Goal: Leave review/rating

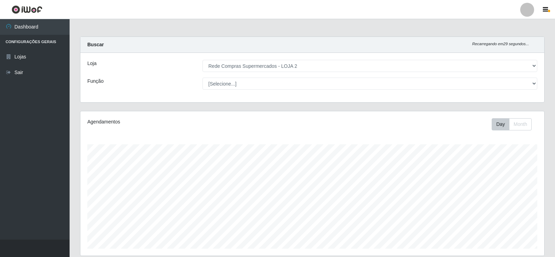
select select "161"
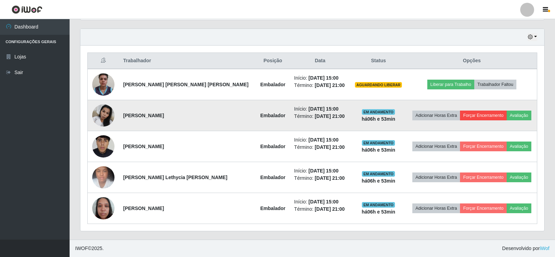
scroll to position [144, 464]
click at [512, 113] on button "Avaliação" at bounding box center [519, 116] width 25 height 10
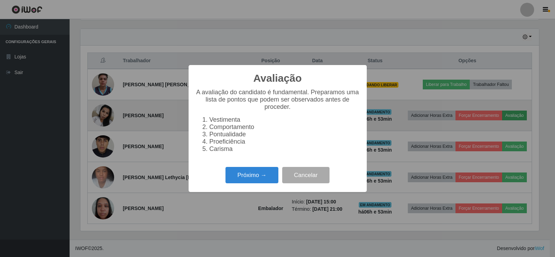
scroll to position [144, 460]
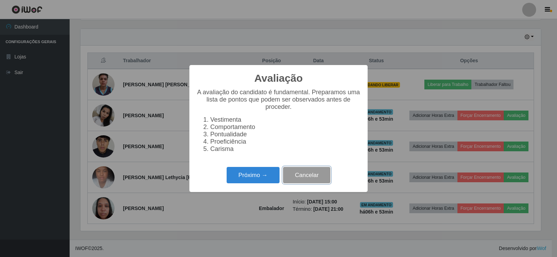
click at [296, 176] on button "Cancelar" at bounding box center [306, 175] width 47 height 16
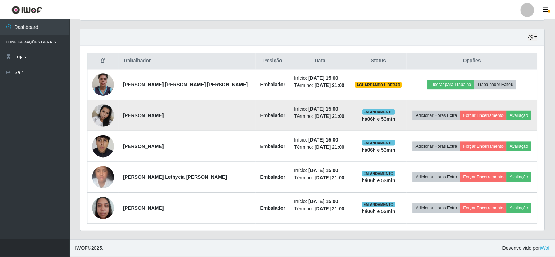
scroll to position [144, 464]
click at [473, 114] on button "Forçar Encerramento" at bounding box center [483, 116] width 47 height 10
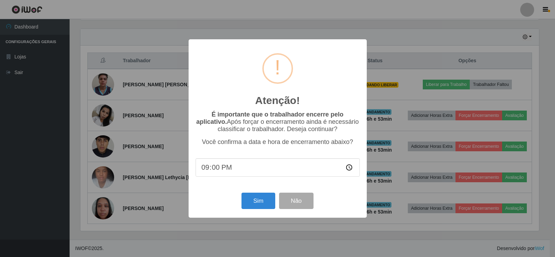
scroll to position [144, 460]
click at [260, 200] on button "Sim" at bounding box center [259, 201] width 34 height 16
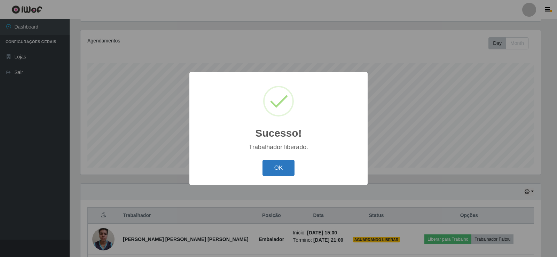
click at [279, 166] on button "OK" at bounding box center [278, 168] width 32 height 16
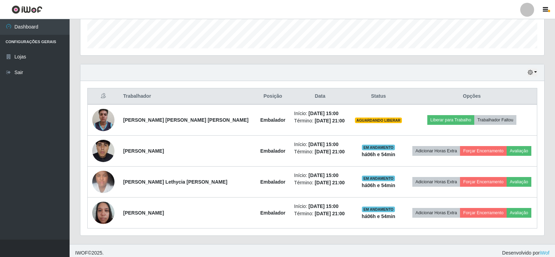
scroll to position [205, 0]
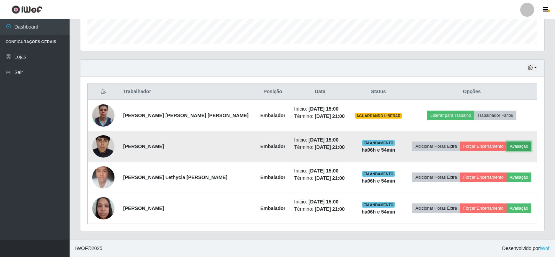
click at [514, 149] on button "Avaliação" at bounding box center [519, 147] width 25 height 10
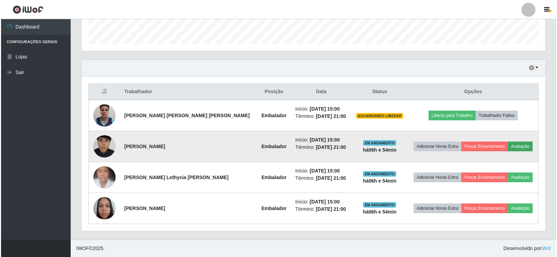
scroll to position [144, 460]
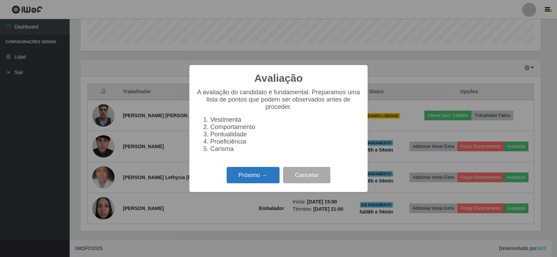
click at [253, 173] on button "Próximo →" at bounding box center [253, 175] width 53 height 16
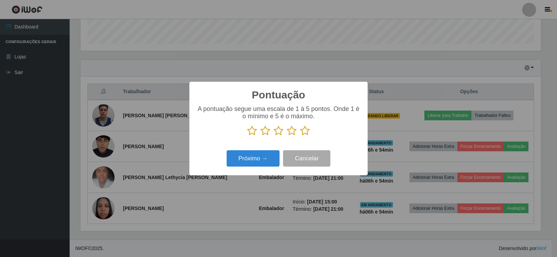
drag, startPoint x: 308, startPoint y: 130, endPoint x: 306, endPoint y: 133, distance: 4.0
click at [309, 130] on icon at bounding box center [305, 131] width 10 height 10
click at [300, 136] on input "radio" at bounding box center [300, 136] width 0 height 0
click at [270, 154] on button "Próximo →" at bounding box center [253, 158] width 53 height 16
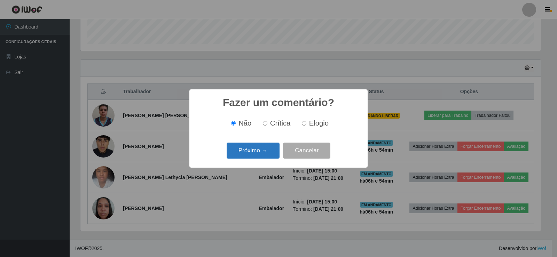
click at [269, 153] on button "Próximo →" at bounding box center [253, 151] width 53 height 16
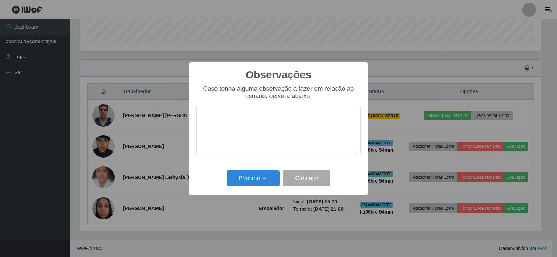
click at [264, 170] on div "Próximo → Cancelar" at bounding box center [278, 178] width 164 height 20
click at [264, 176] on button "Próximo →" at bounding box center [253, 179] width 53 height 16
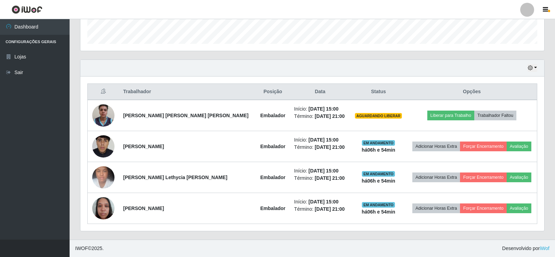
scroll to position [144, 464]
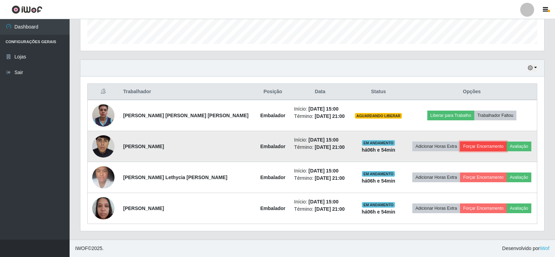
click at [478, 145] on button "Forçar Encerramento" at bounding box center [483, 147] width 47 height 10
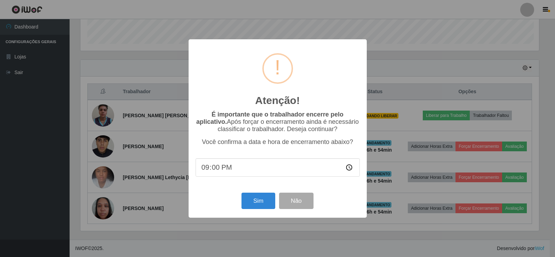
scroll to position [144, 460]
click at [253, 203] on button "Sim" at bounding box center [259, 201] width 34 height 16
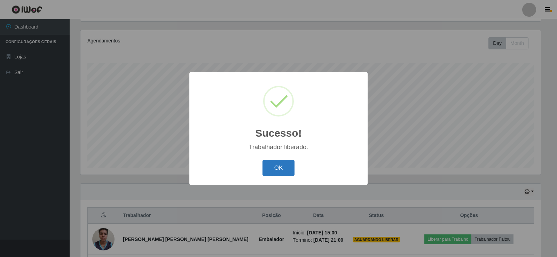
click at [274, 173] on button "OK" at bounding box center [278, 168] width 32 height 16
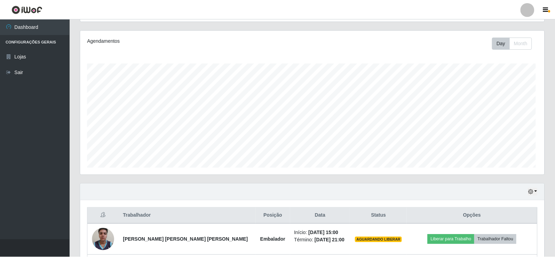
scroll to position [0, 0]
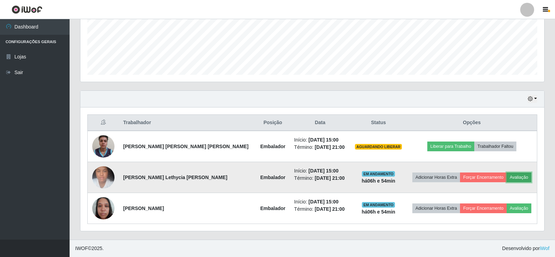
click at [515, 177] on button "Avaliação" at bounding box center [519, 178] width 25 height 10
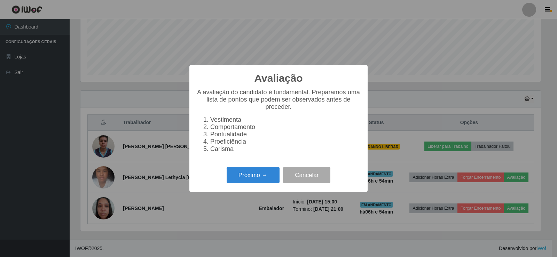
click at [158, 177] on div "Avaliação × A avaliação do candidato é fundamental. Preparamos uma lista de pon…" at bounding box center [278, 128] width 557 height 257
click at [242, 179] on button "Próximo →" at bounding box center [253, 175] width 53 height 16
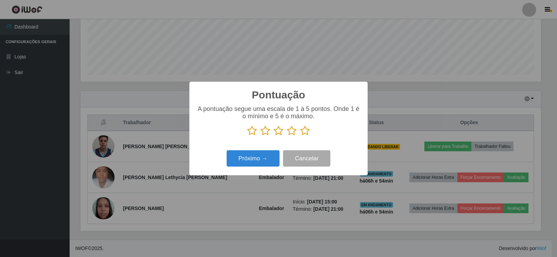
click at [305, 133] on icon at bounding box center [305, 131] width 10 height 10
click at [300, 136] on input "radio" at bounding box center [300, 136] width 0 height 0
click at [273, 155] on button "Próximo →" at bounding box center [253, 158] width 53 height 16
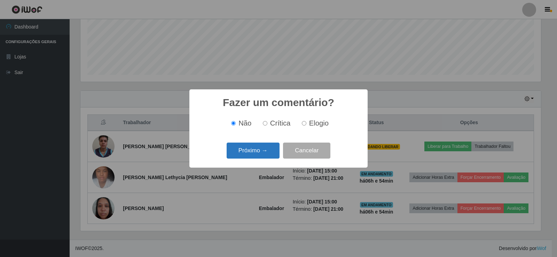
click at [271, 156] on button "Próximo →" at bounding box center [253, 151] width 53 height 16
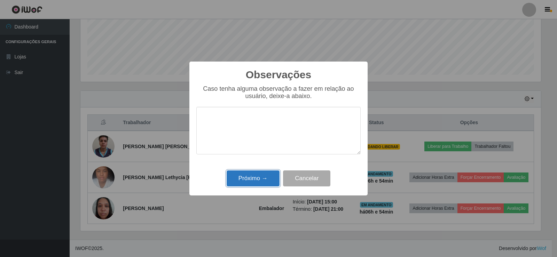
click at [266, 175] on button "Próximo →" at bounding box center [253, 179] width 53 height 16
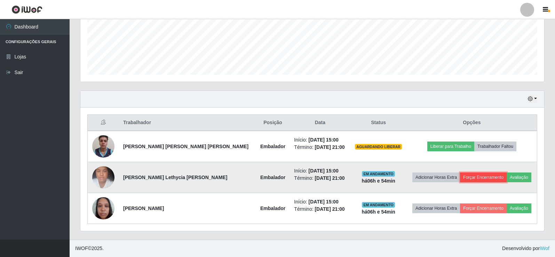
click at [480, 176] on button "Forçar Encerramento" at bounding box center [483, 178] width 47 height 10
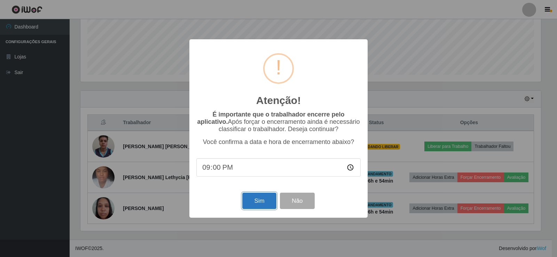
drag, startPoint x: 263, startPoint y: 200, endPoint x: 288, endPoint y: 190, distance: 26.9
click at [263, 200] on button "Sim" at bounding box center [259, 201] width 34 height 16
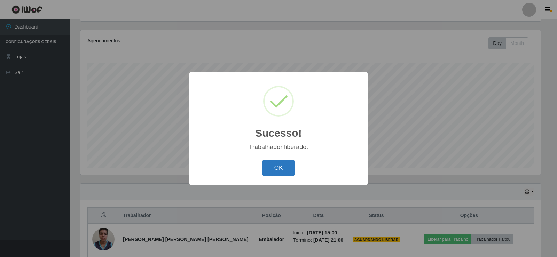
click at [275, 168] on button "OK" at bounding box center [278, 168] width 32 height 16
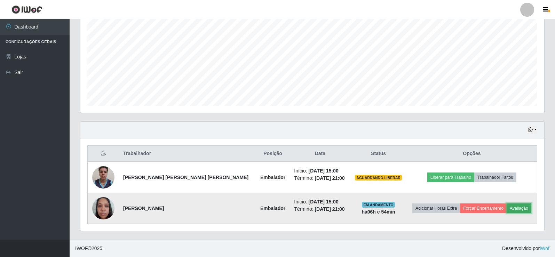
click at [512, 208] on button "Avaliação" at bounding box center [519, 209] width 25 height 10
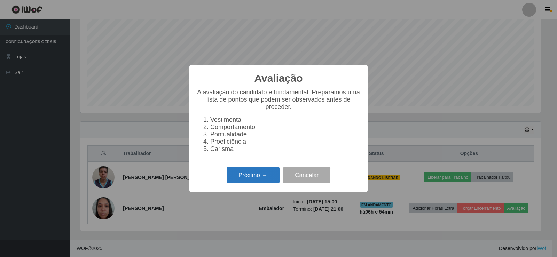
click at [270, 172] on button "Próximo →" at bounding box center [253, 175] width 53 height 16
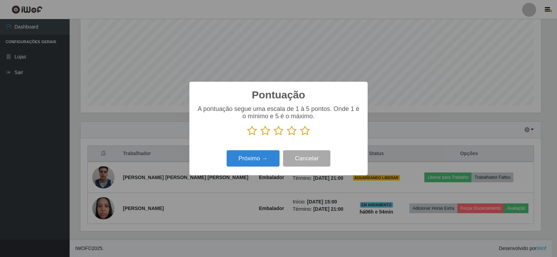
click at [305, 132] on icon at bounding box center [305, 131] width 10 height 10
click at [300, 136] on input "radio" at bounding box center [300, 136] width 0 height 0
click at [264, 162] on button "Próximo →" at bounding box center [253, 158] width 53 height 16
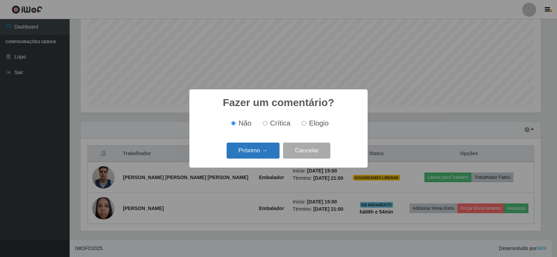
click at [254, 157] on button "Próximo →" at bounding box center [253, 151] width 53 height 16
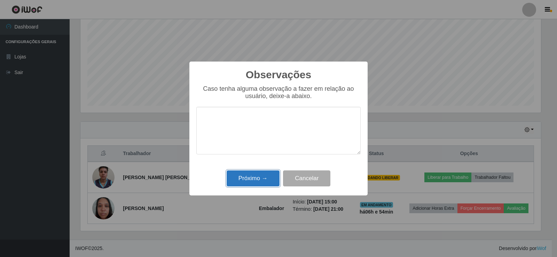
click at [256, 176] on button "Próximo →" at bounding box center [253, 179] width 53 height 16
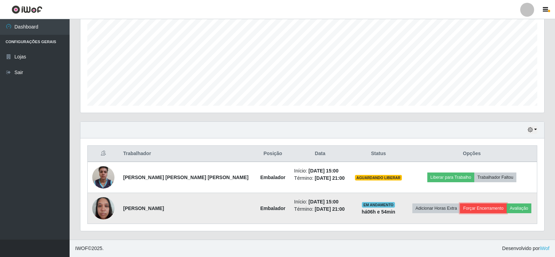
click at [469, 206] on button "Forçar Encerramento" at bounding box center [483, 209] width 47 height 10
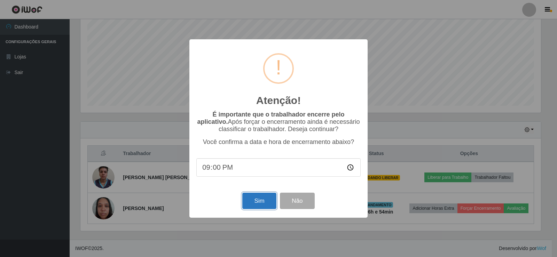
click at [261, 201] on button "Sim" at bounding box center [259, 201] width 34 height 16
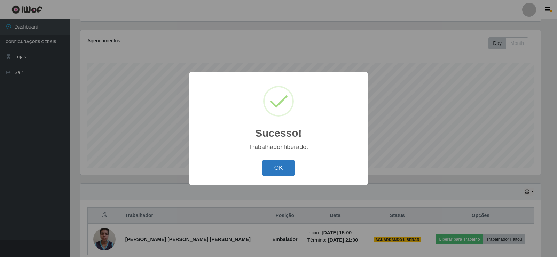
click at [275, 170] on button "OK" at bounding box center [278, 168] width 32 height 16
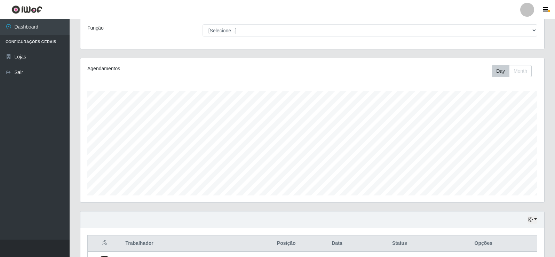
scroll to position [112, 0]
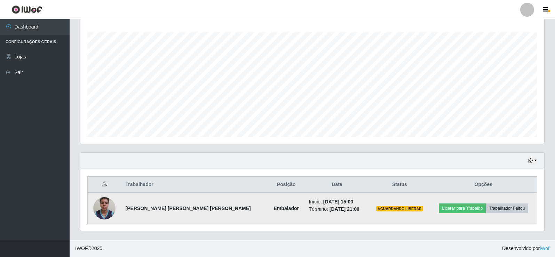
click at [106, 203] on img at bounding box center [104, 208] width 22 height 30
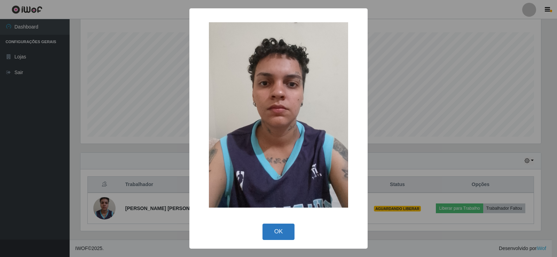
drag, startPoint x: 265, startPoint y: 221, endPoint x: 269, endPoint y: 224, distance: 4.9
click at [265, 221] on div "× OK Cancel" at bounding box center [278, 128] width 178 height 240
click at [276, 229] on button "OK" at bounding box center [278, 232] width 32 height 16
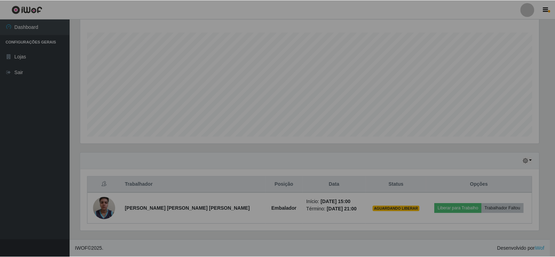
scroll to position [144, 464]
